Goal: Find specific page/section: Find specific page/section

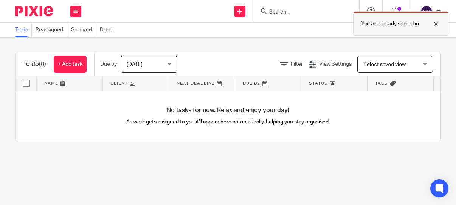
click at [437, 20] on div at bounding box center [430, 23] width 20 height 9
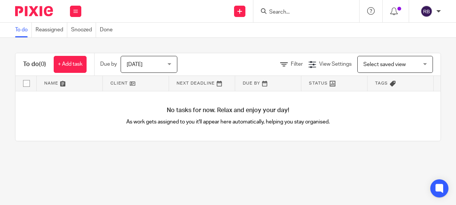
click at [305, 9] on input "Search" at bounding box center [302, 12] width 68 height 7
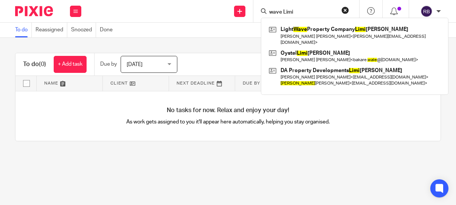
type input "wave Limi"
click at [343, 12] on button "reset" at bounding box center [345, 10] width 8 height 8
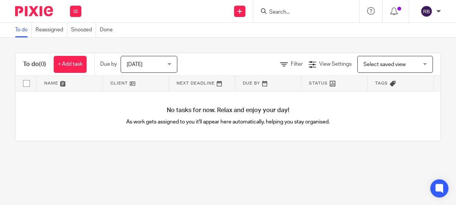
click at [298, 11] on input "Search" at bounding box center [302, 12] width 68 height 7
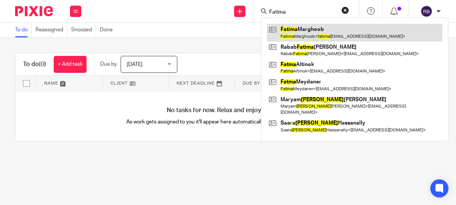
type input "Fatima"
click at [306, 30] on link at bounding box center [354, 32] width 175 height 17
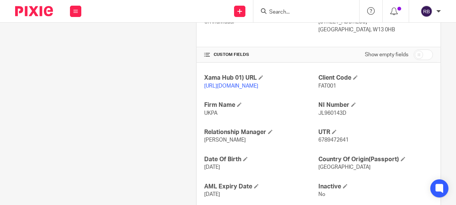
scroll to position [113, 0]
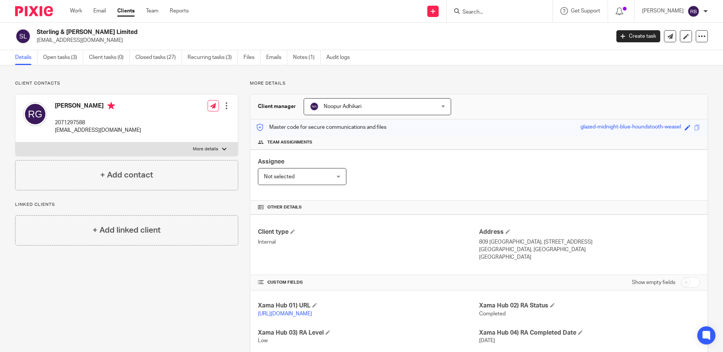
click at [361, 78] on div "Client contacts Raju Gajurel 2071297588 rajugajurel@aol.com Edit contact Create…" at bounding box center [361, 326] width 723 height 523
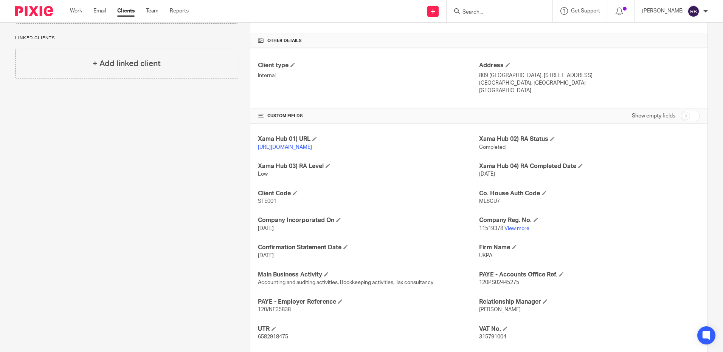
scroll to position [244, 0]
